Goal: Task Accomplishment & Management: Manage account settings

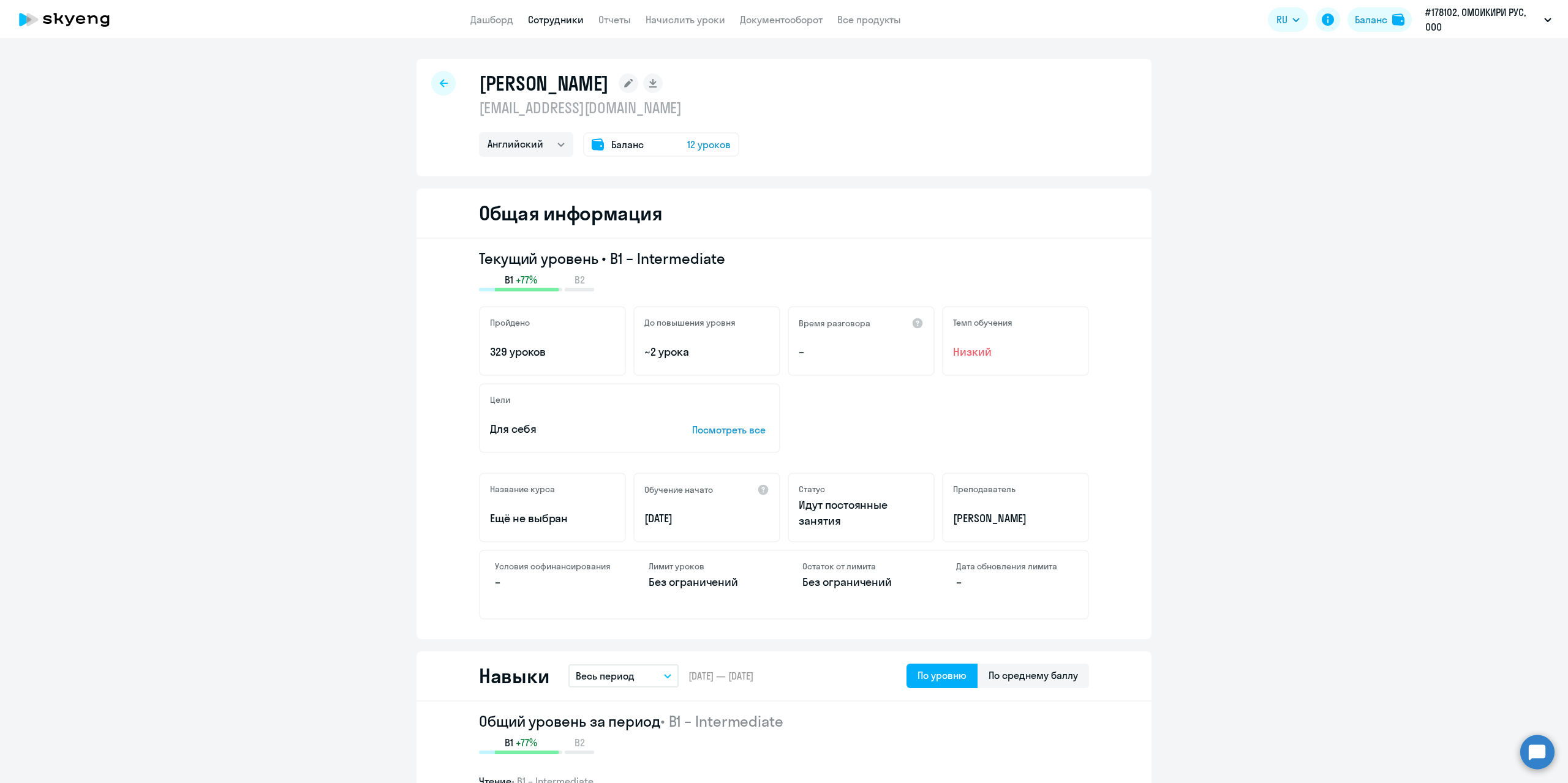
select select "english"
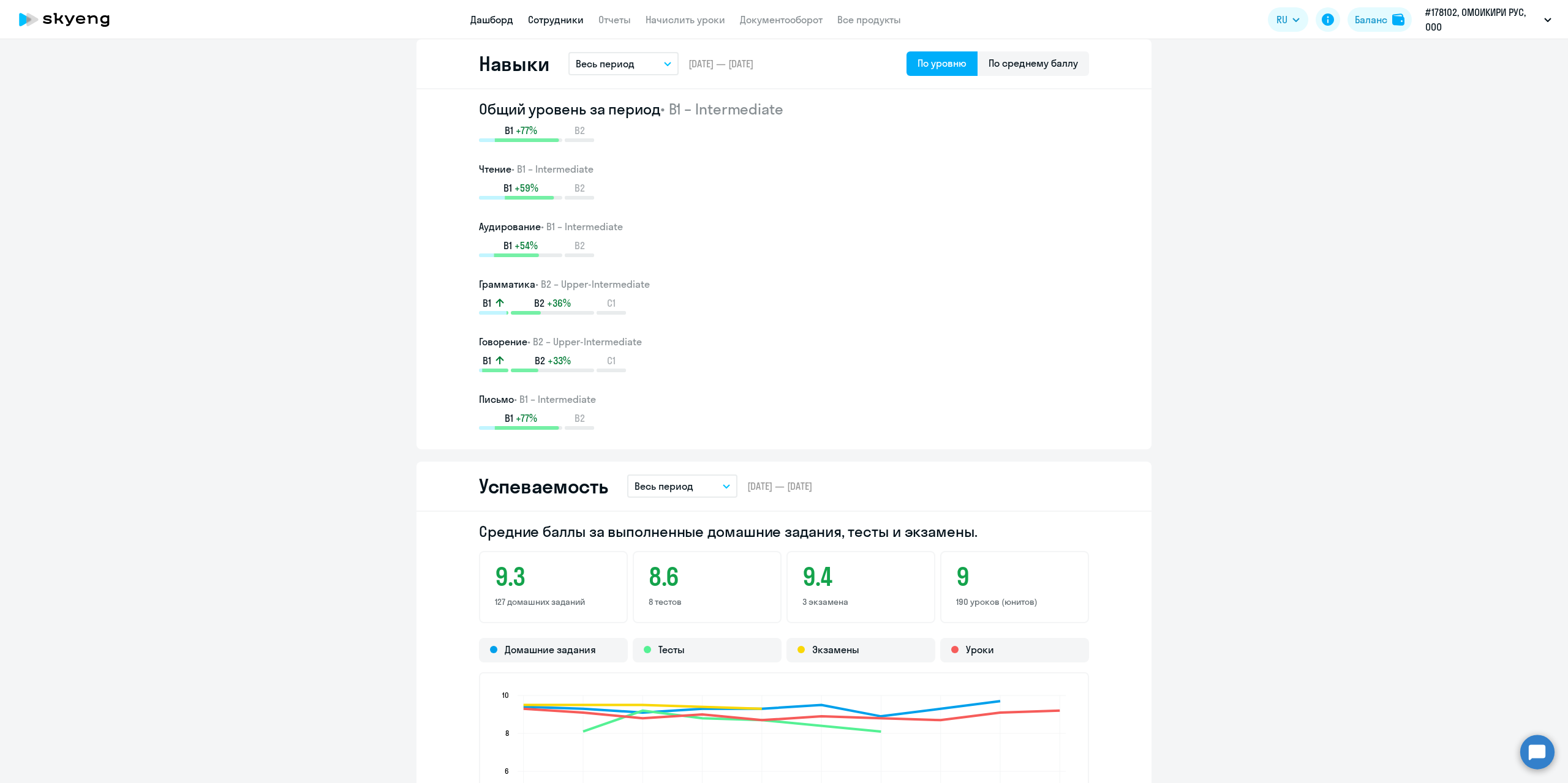
click at [498, 19] on link "Дашборд" at bounding box center [491, 20] width 43 height 12
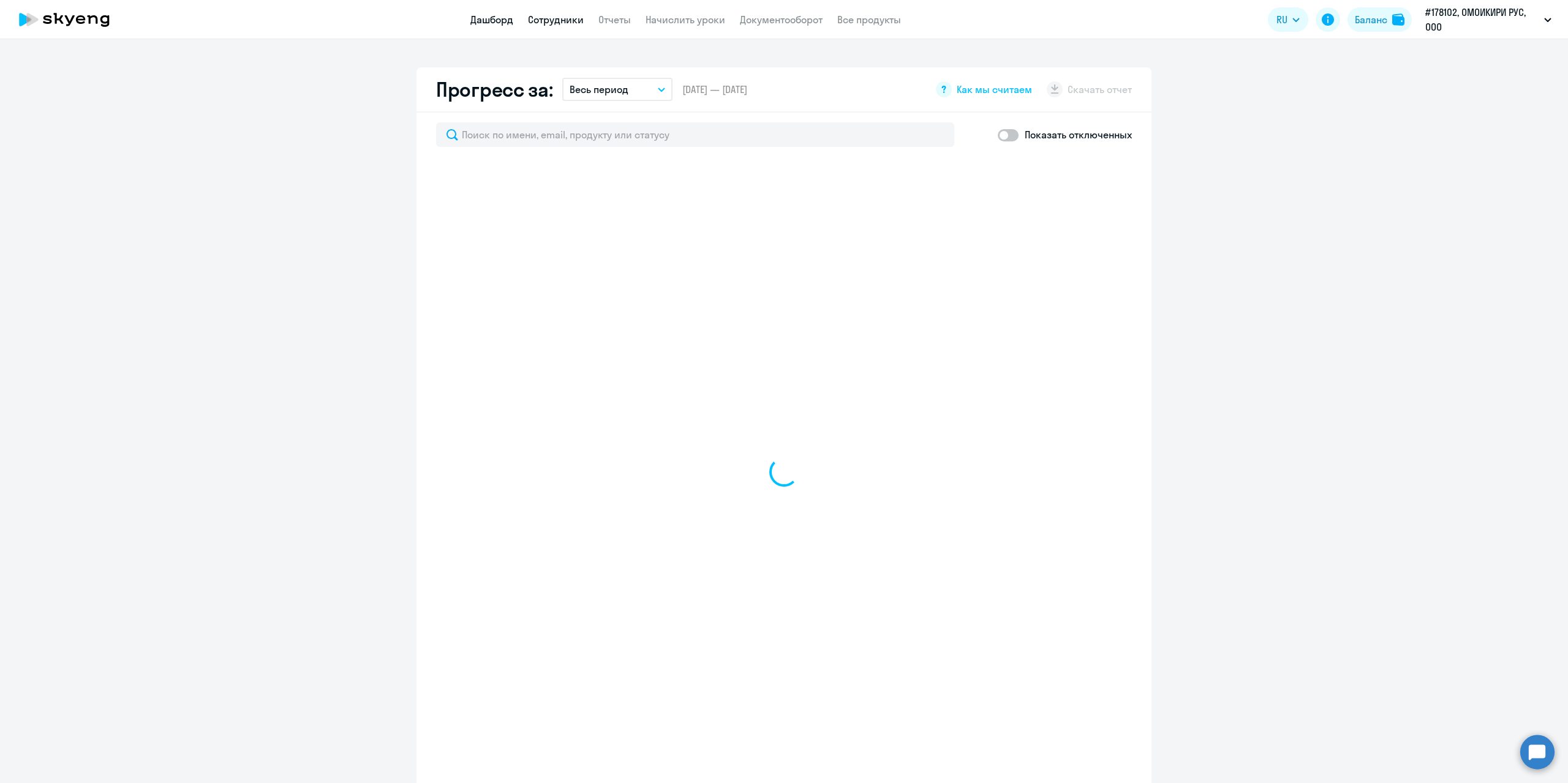
scroll to position [676, 0]
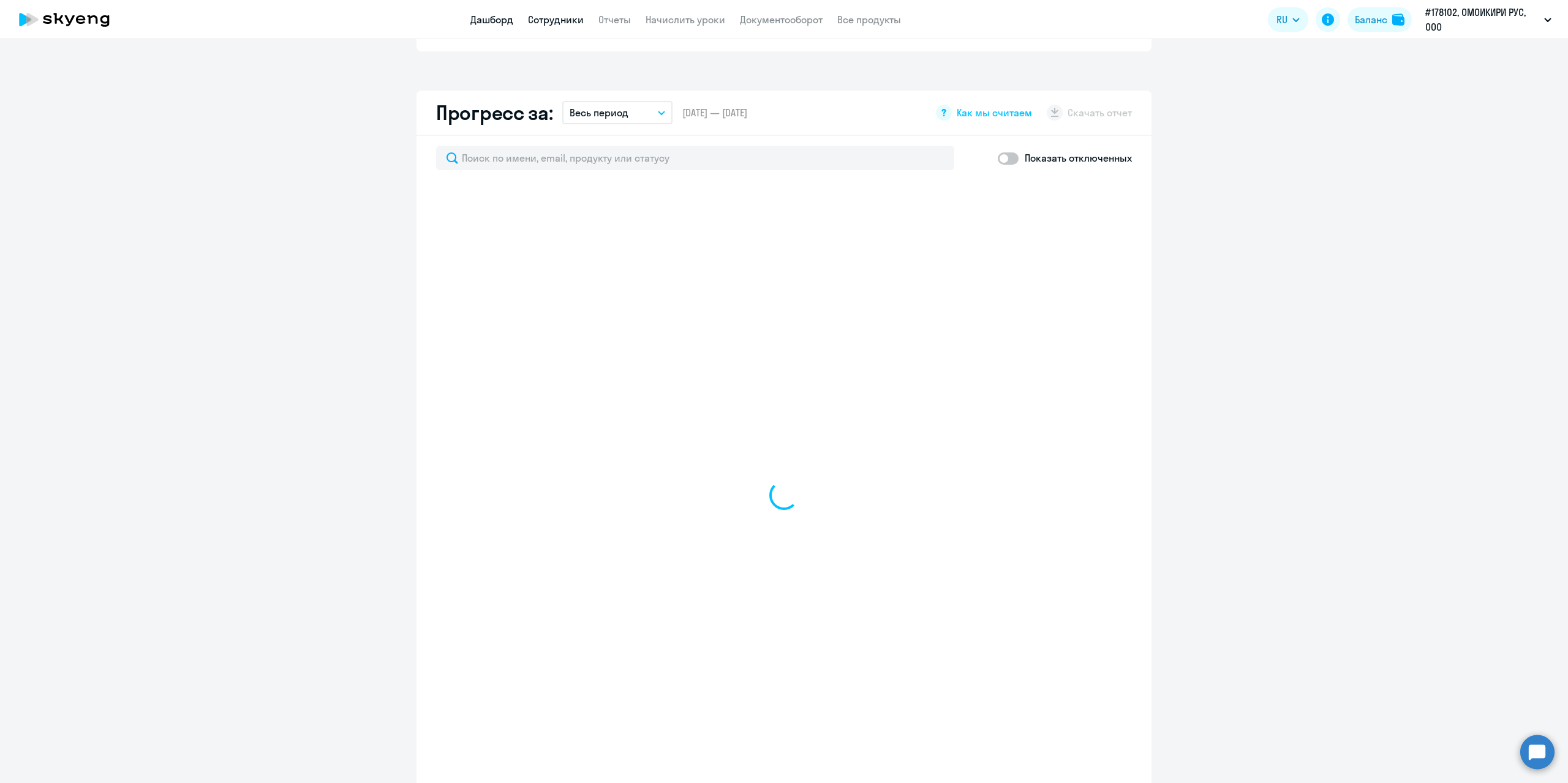
select select "30"
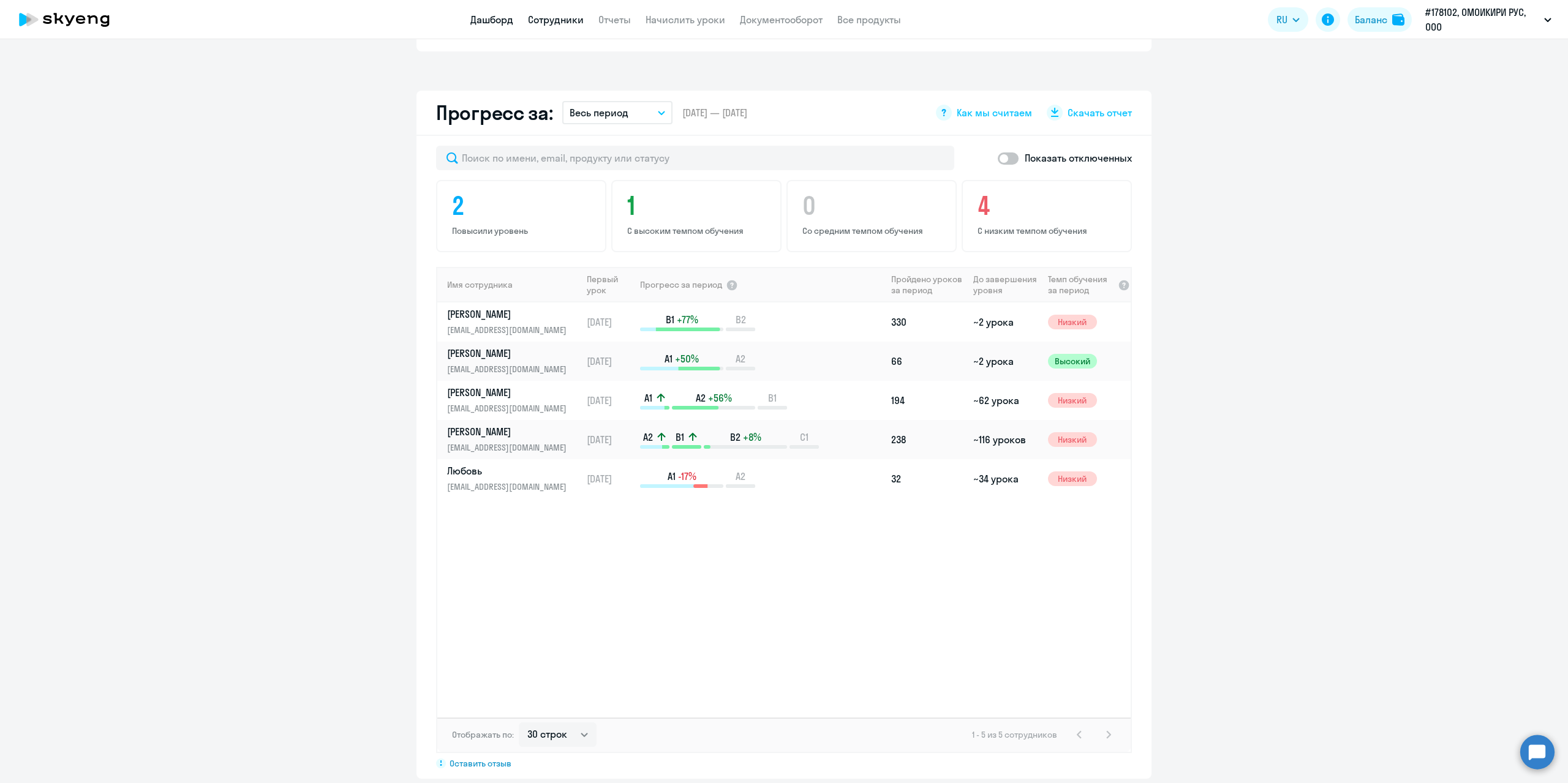
click at [553, 22] on link "Сотрудники" at bounding box center [556, 20] width 56 height 12
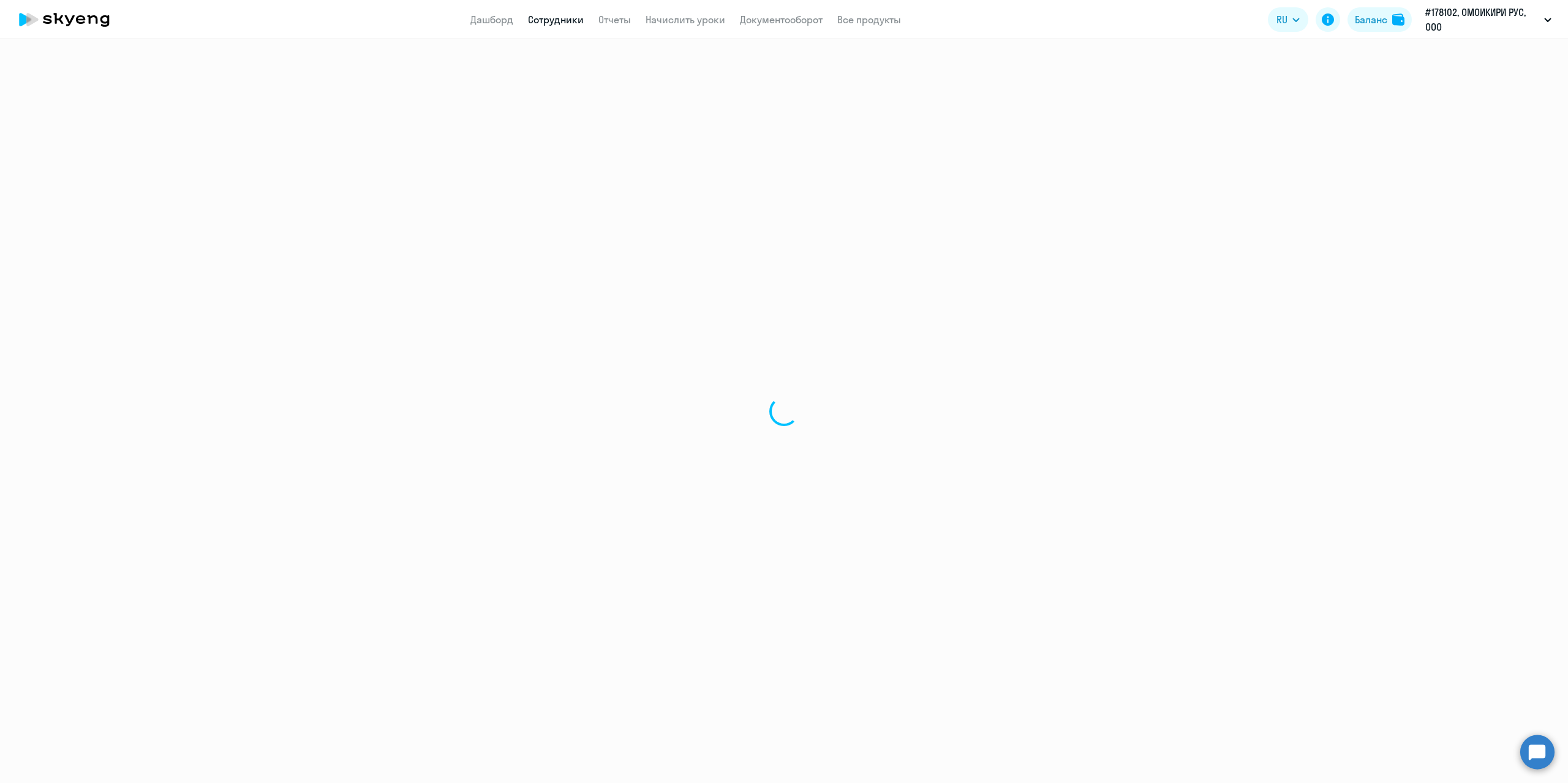
select select "30"
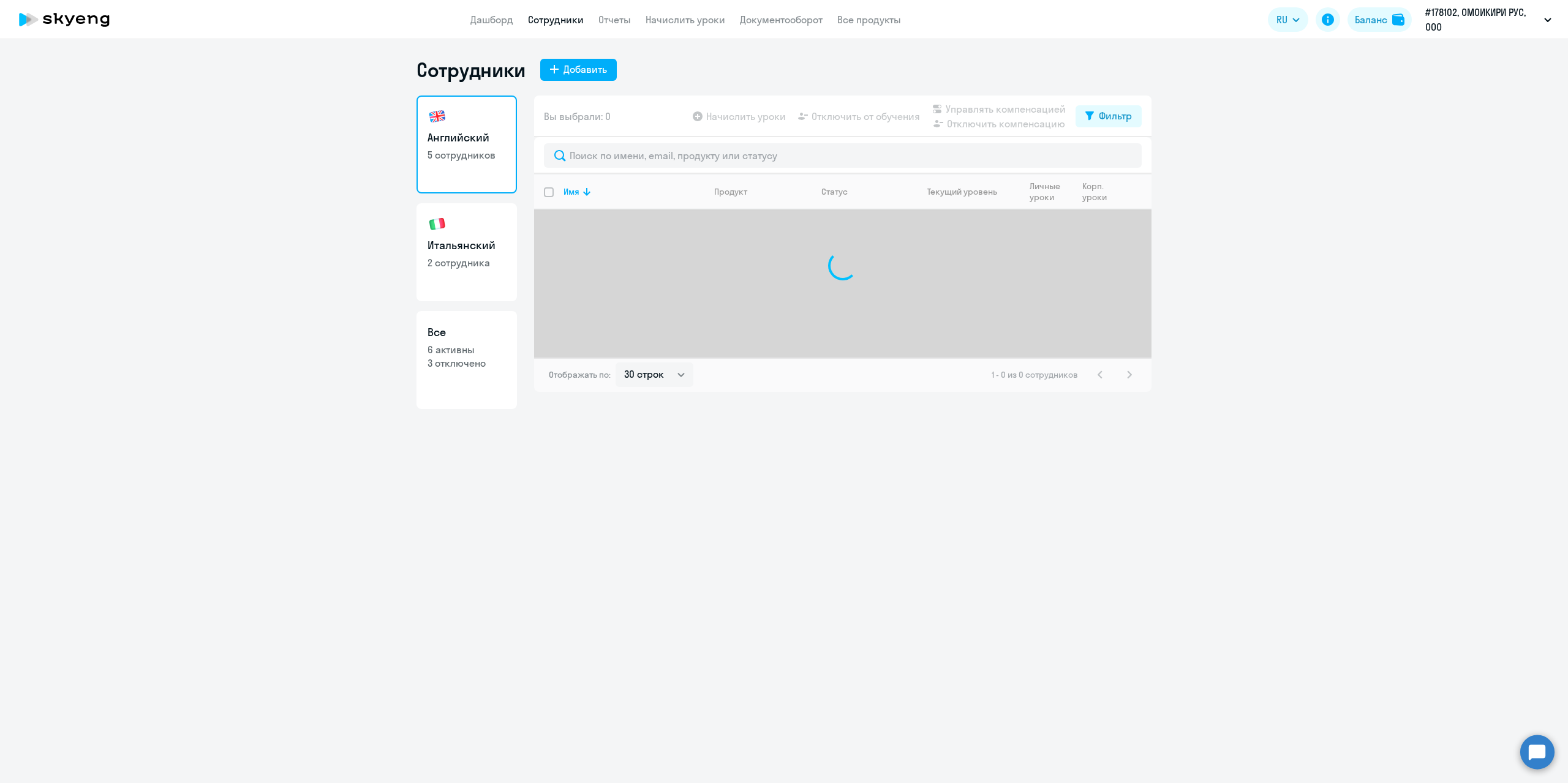
select select "30"
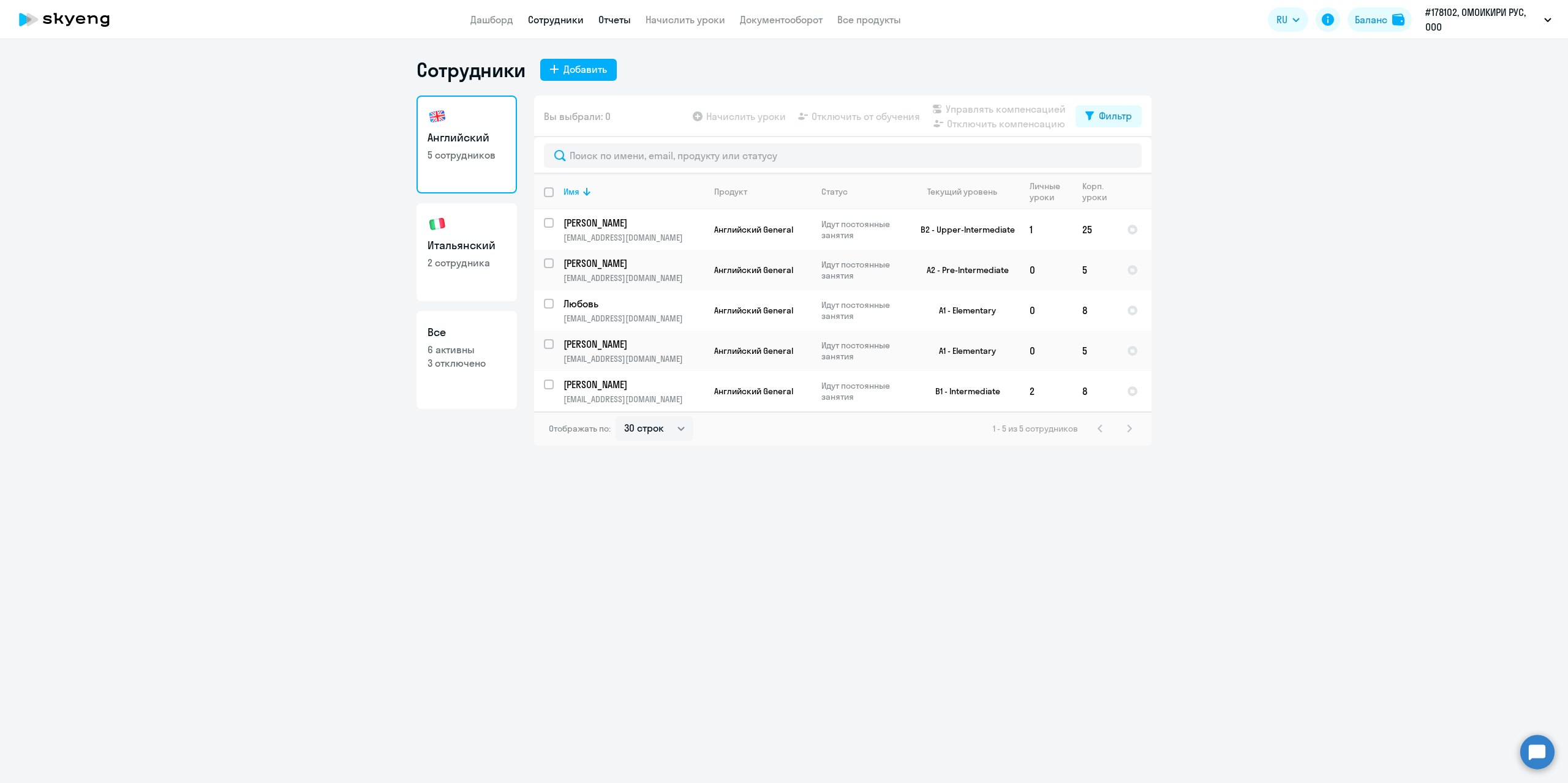
click at [611, 21] on link "Отчеты" at bounding box center [615, 20] width 32 height 12
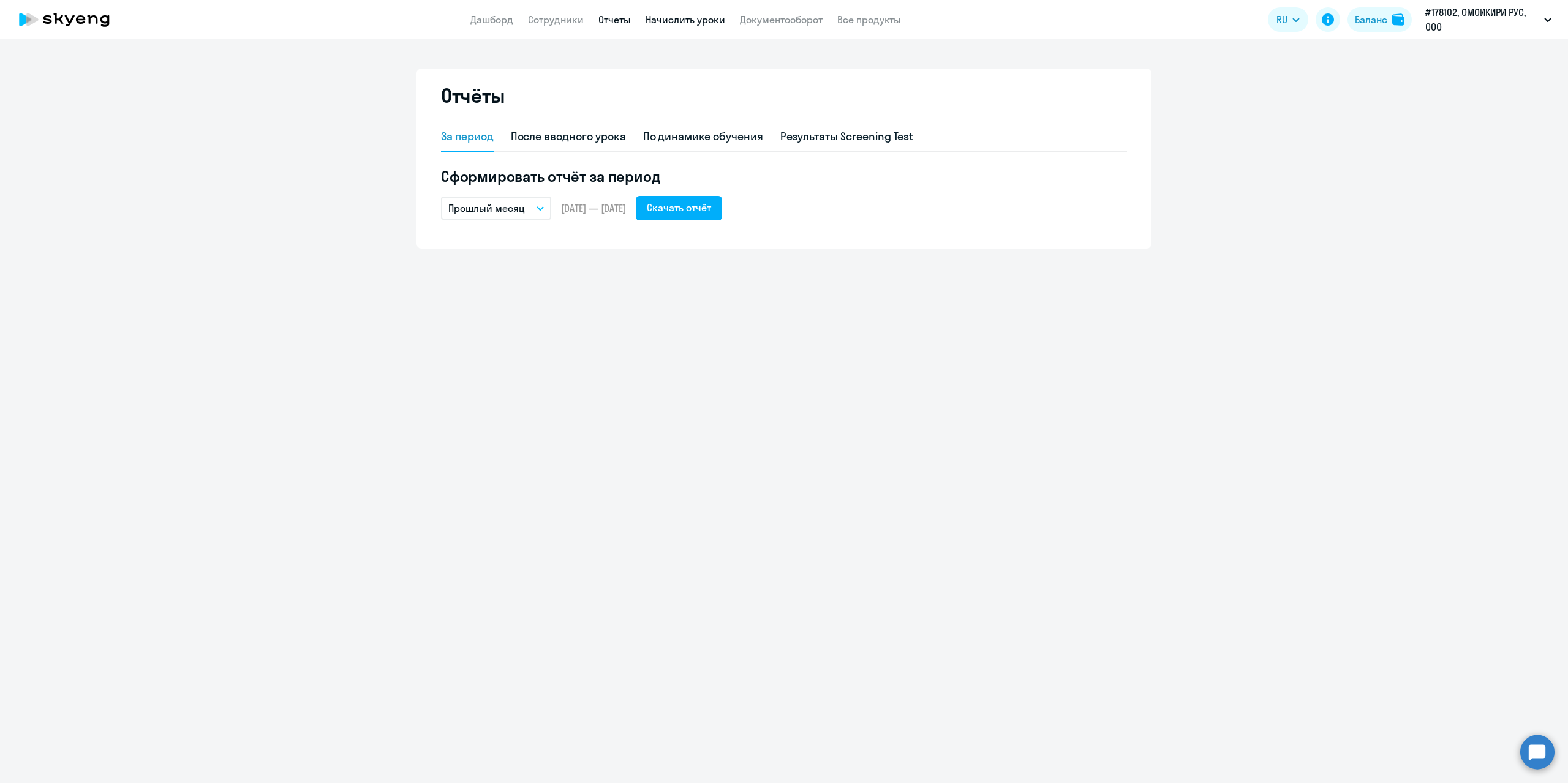
click at [704, 21] on link "Начислить уроки" at bounding box center [685, 20] width 80 height 12
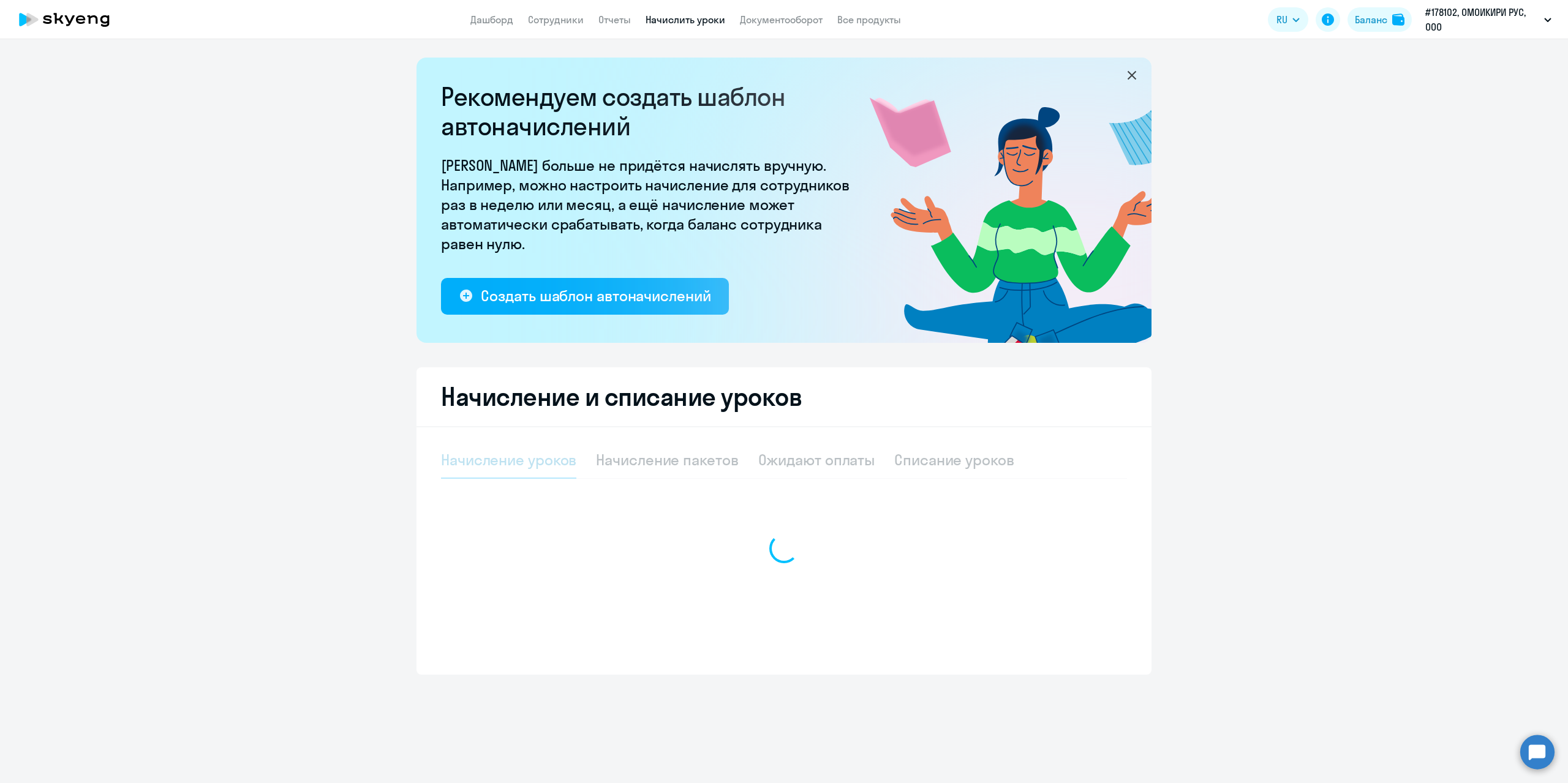
select select "10"
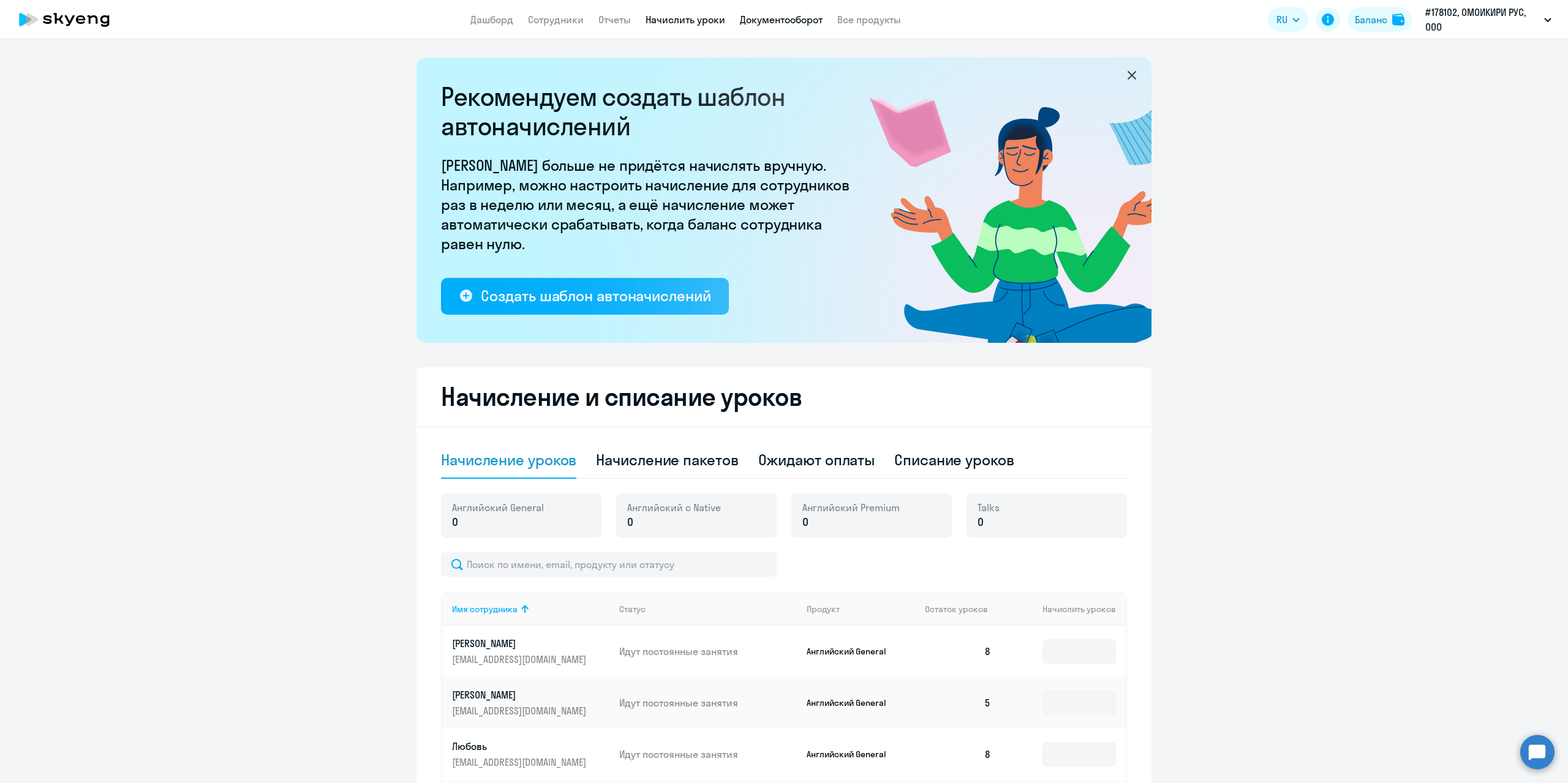
click at [765, 20] on link "Документооборот" at bounding box center [781, 20] width 83 height 12
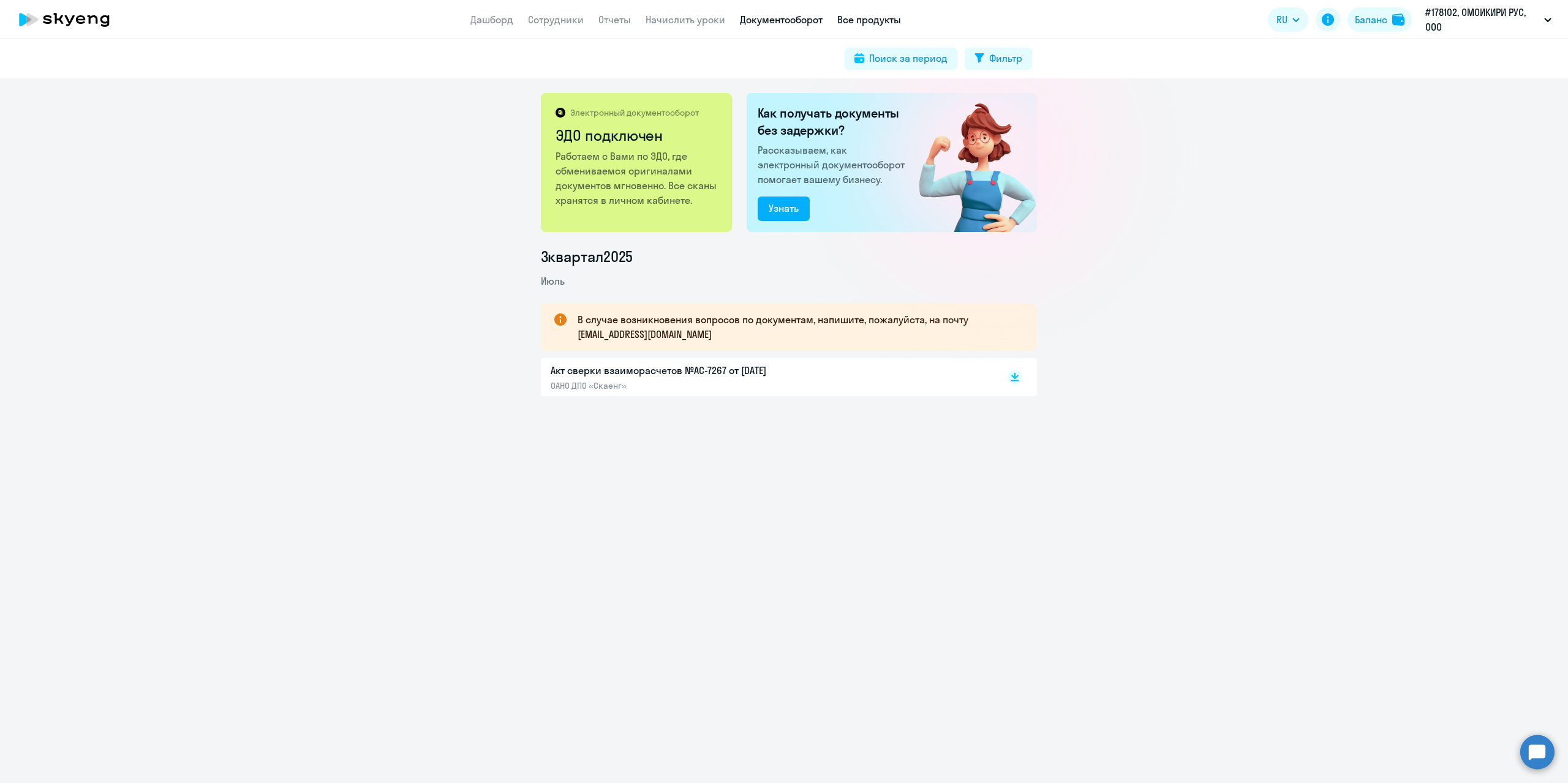
click at [871, 18] on link "Все продукты" at bounding box center [869, 20] width 63 height 12
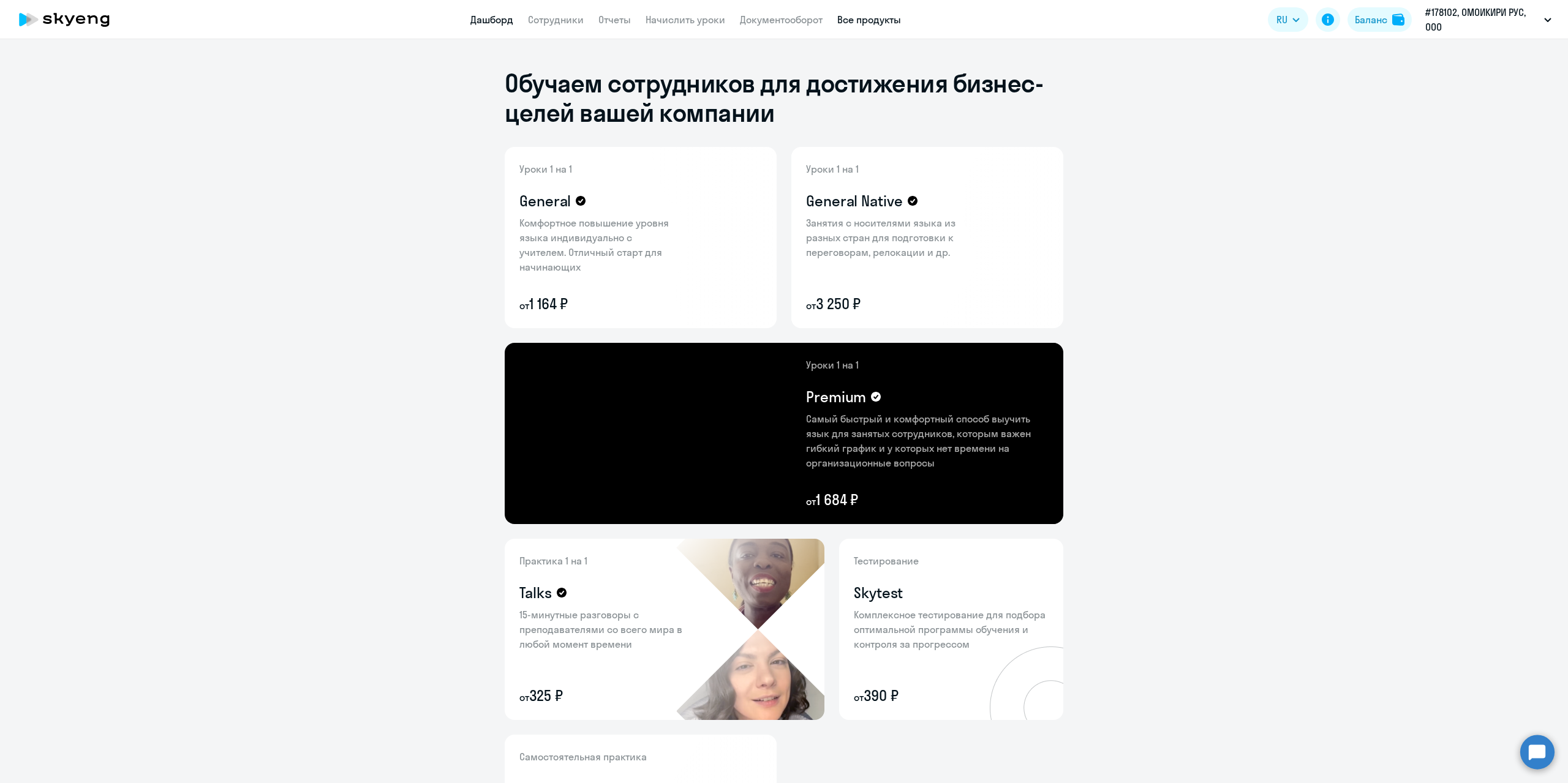
click at [480, 19] on link "Дашборд" at bounding box center [491, 20] width 43 height 12
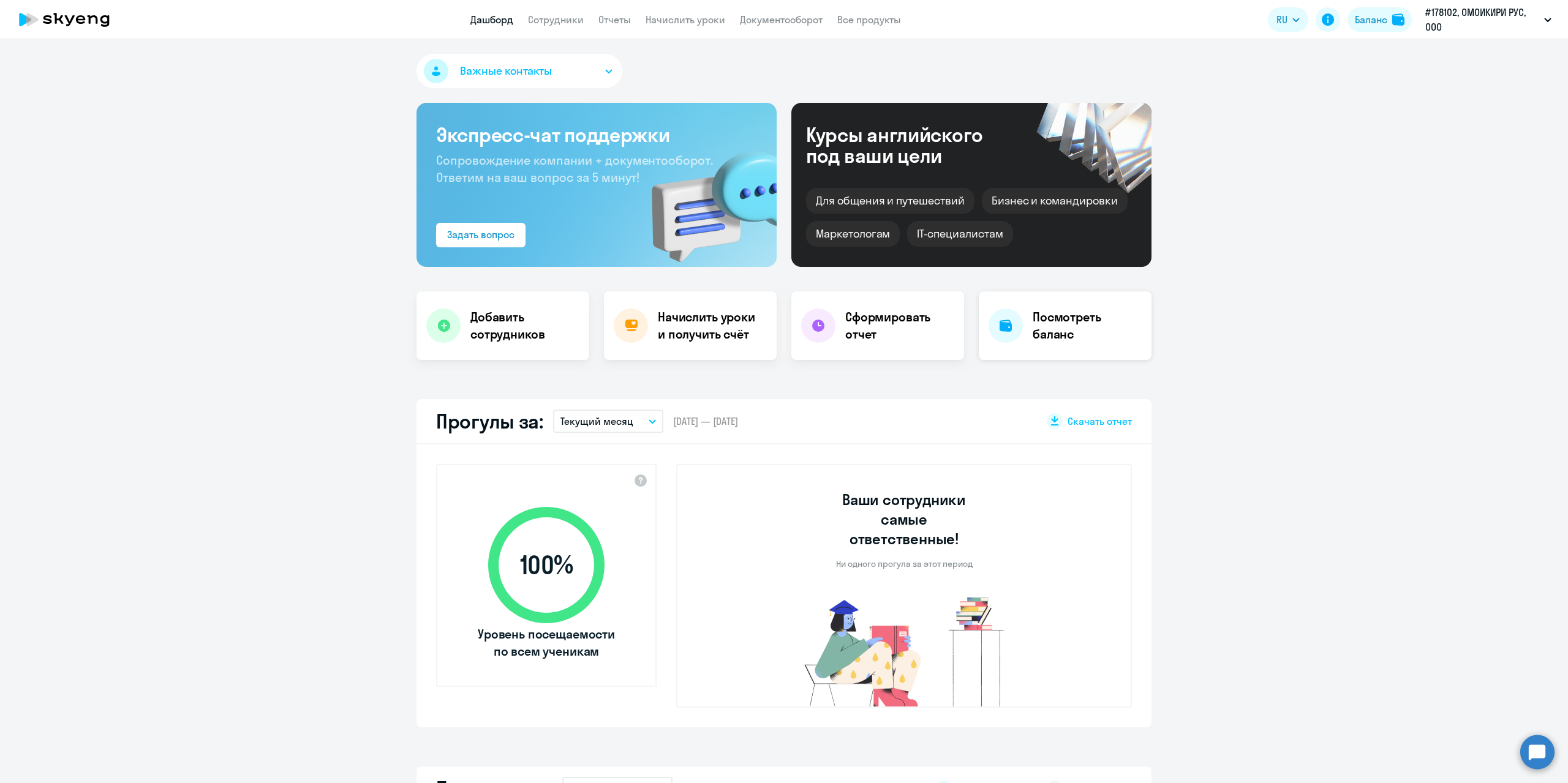
click at [1069, 322] on h4 "Посмотреть баланс" at bounding box center [1087, 325] width 109 height 34
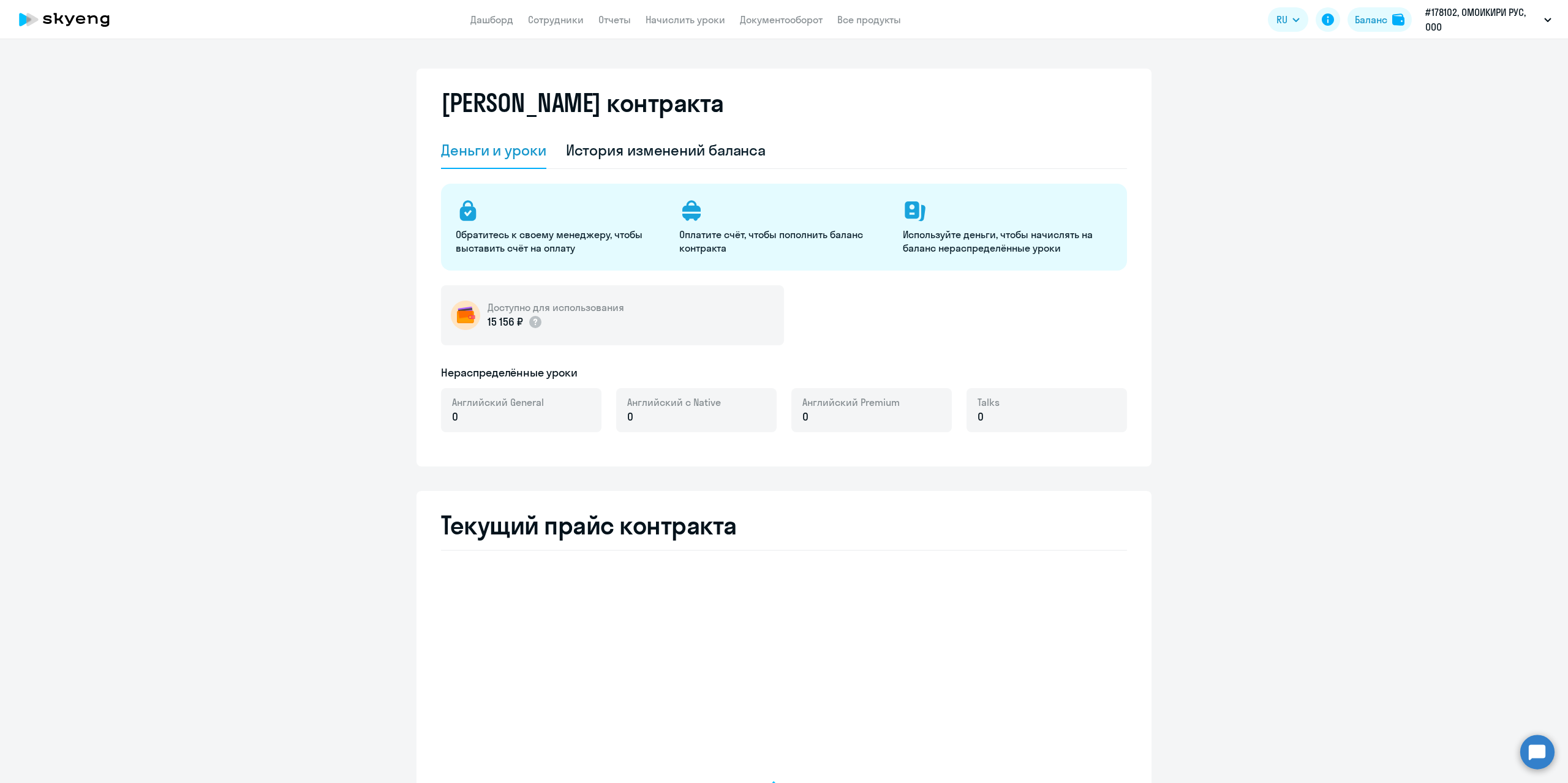
select select "english_adult_not_native_speaker"
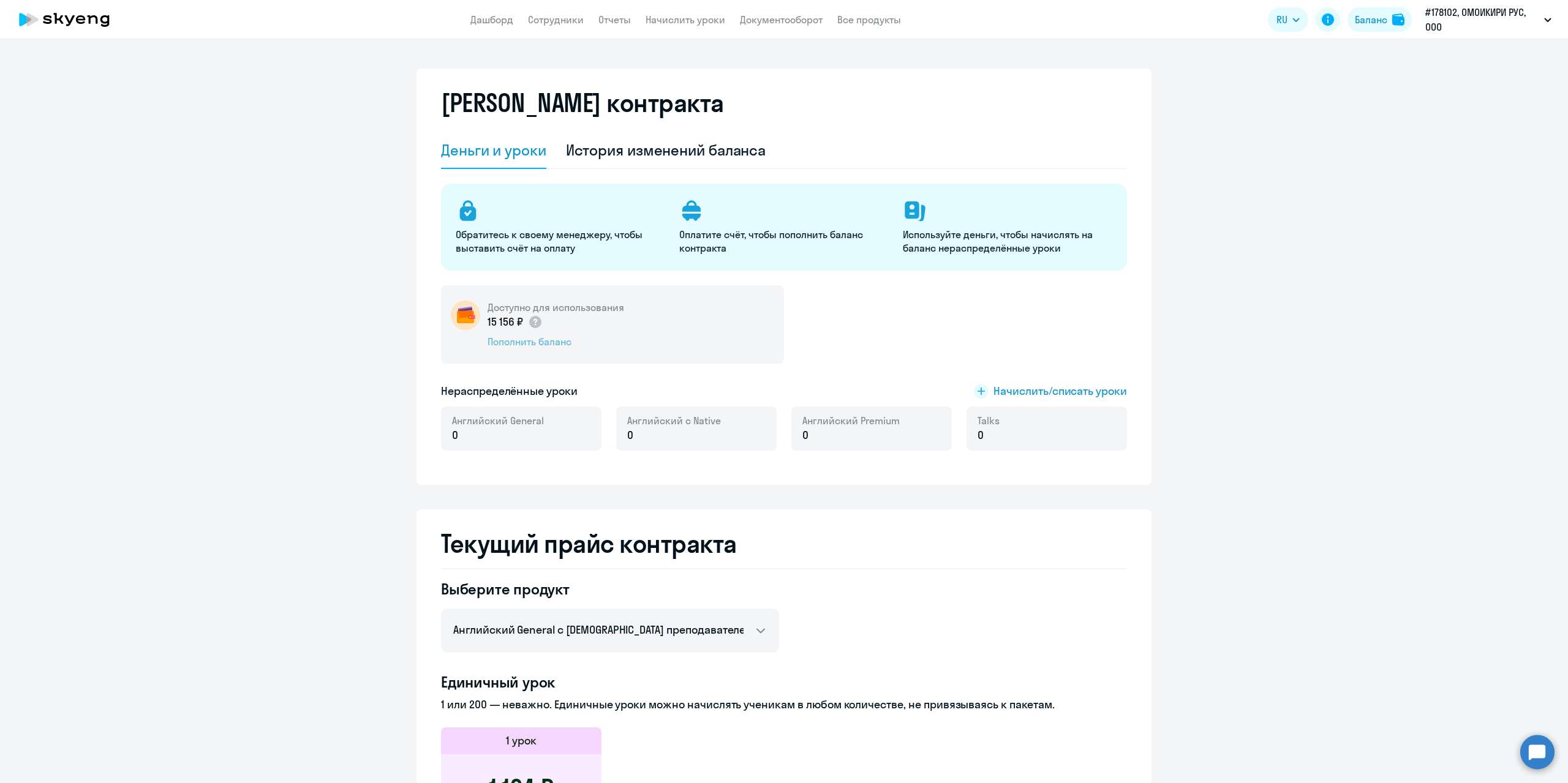
click at [527, 345] on div "Пополнить баланс" at bounding box center [556, 342] width 137 height 14
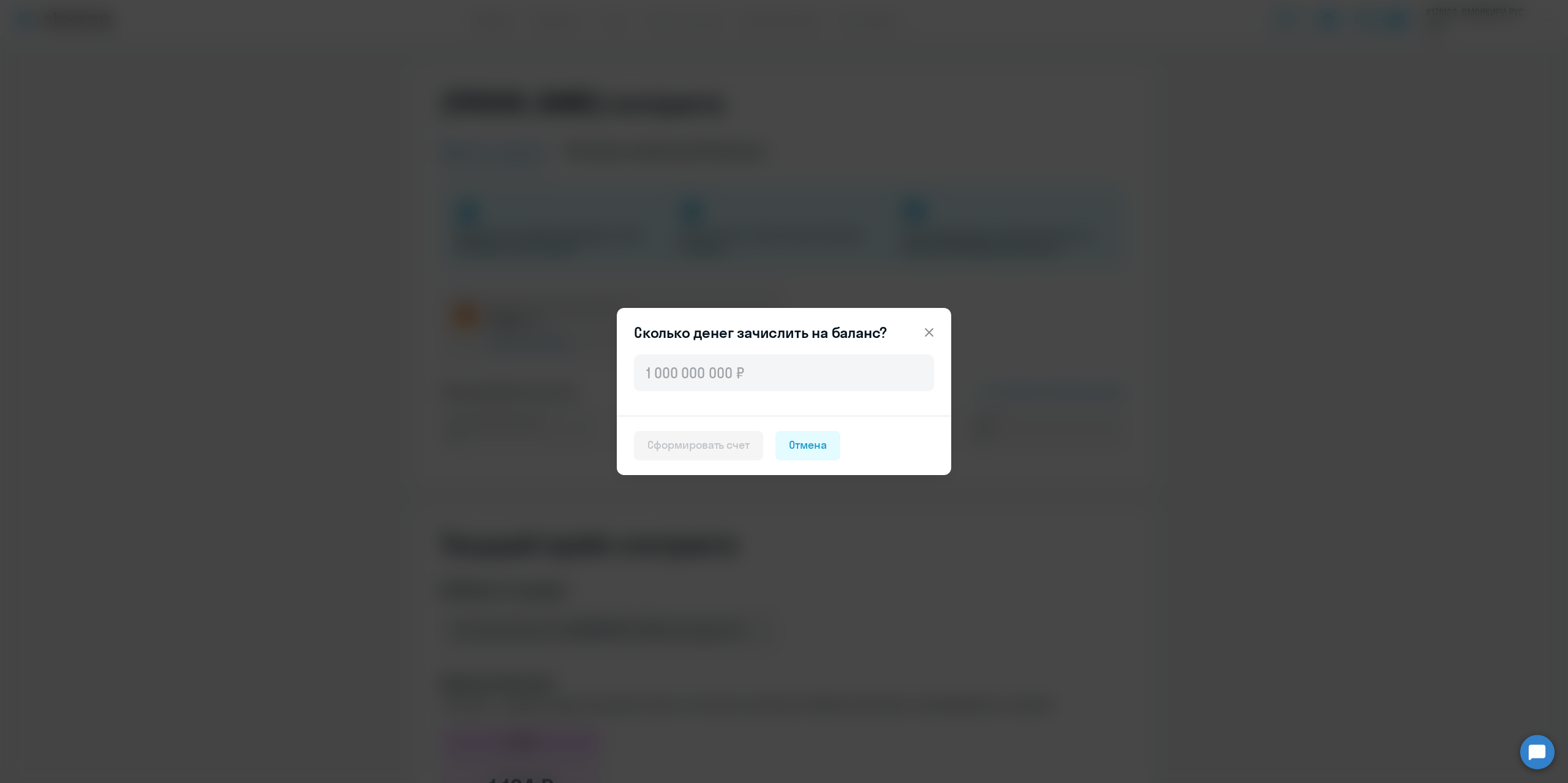
click at [928, 332] on icon at bounding box center [929, 333] width 9 height 9
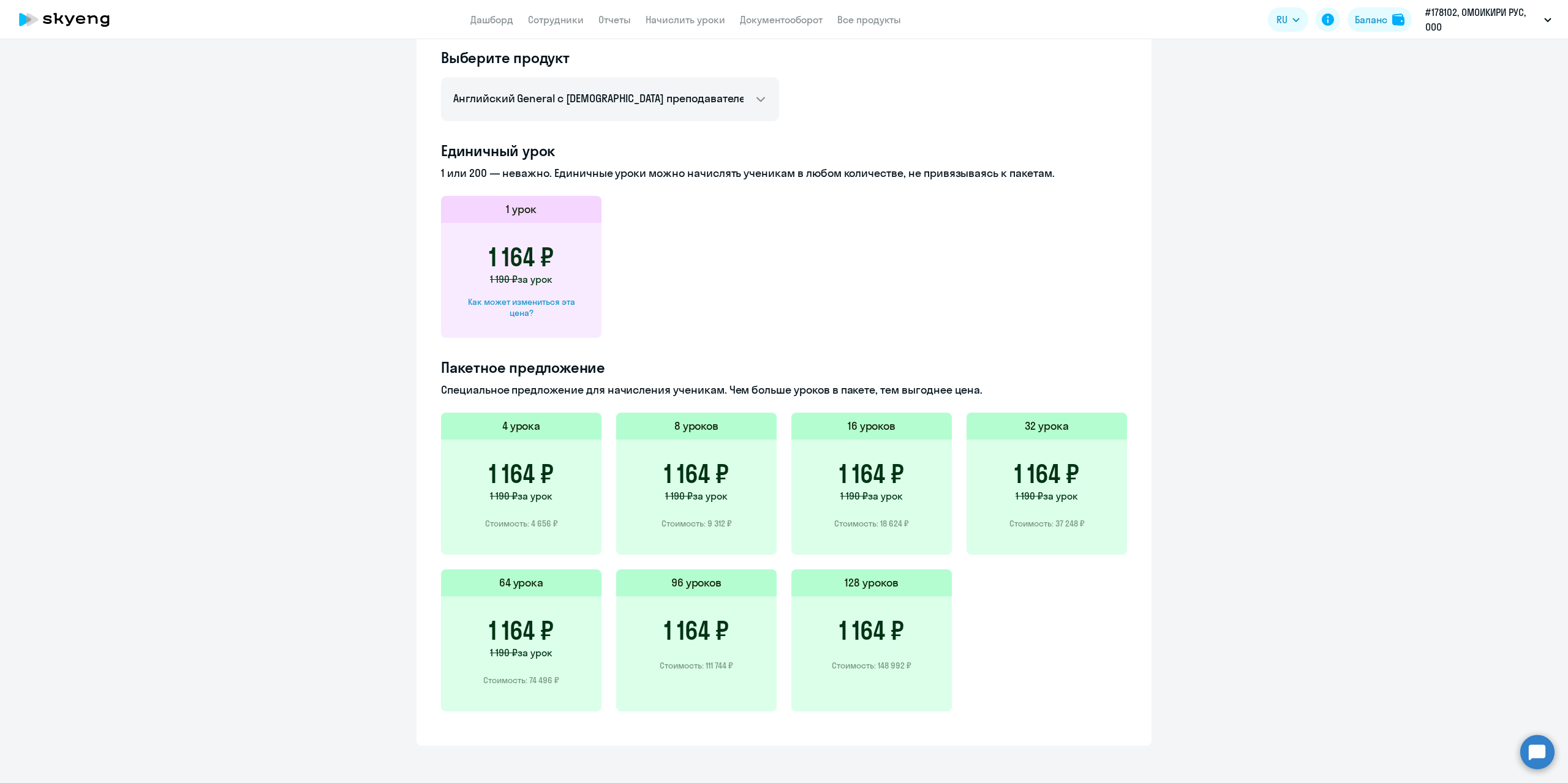
scroll to position [535, 0]
